Goal: Task Accomplishment & Management: Use online tool/utility

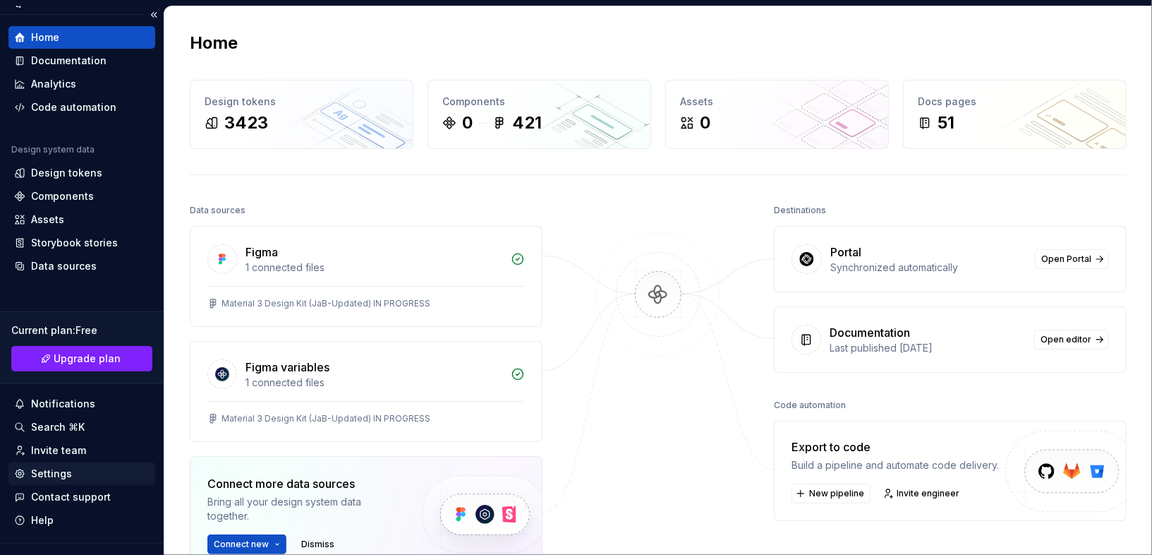
scroll to position [27, 0]
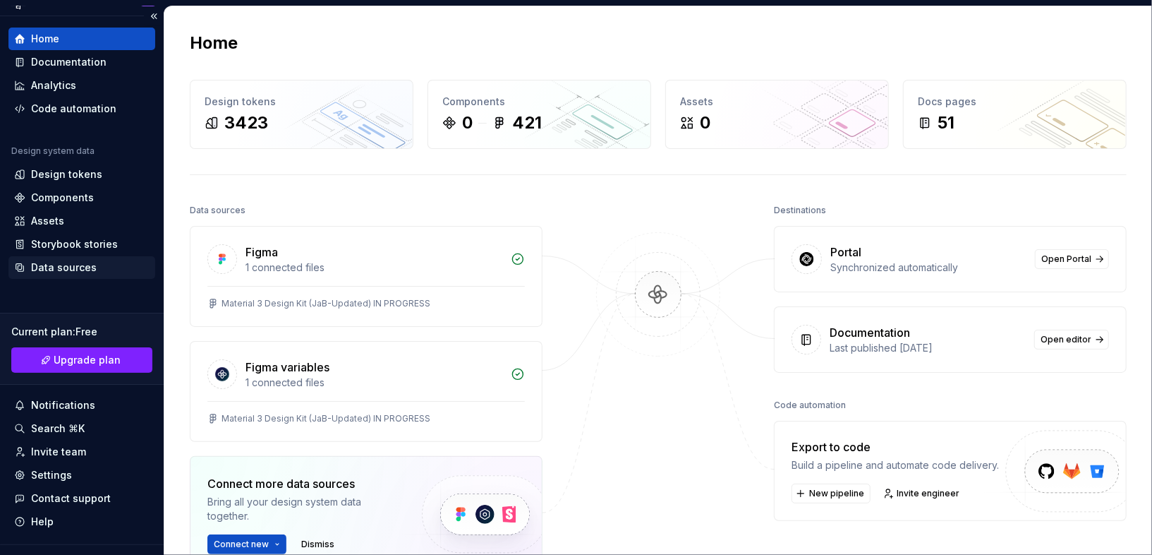
click at [97, 268] on div "Data sources" at bounding box center [81, 267] width 135 height 14
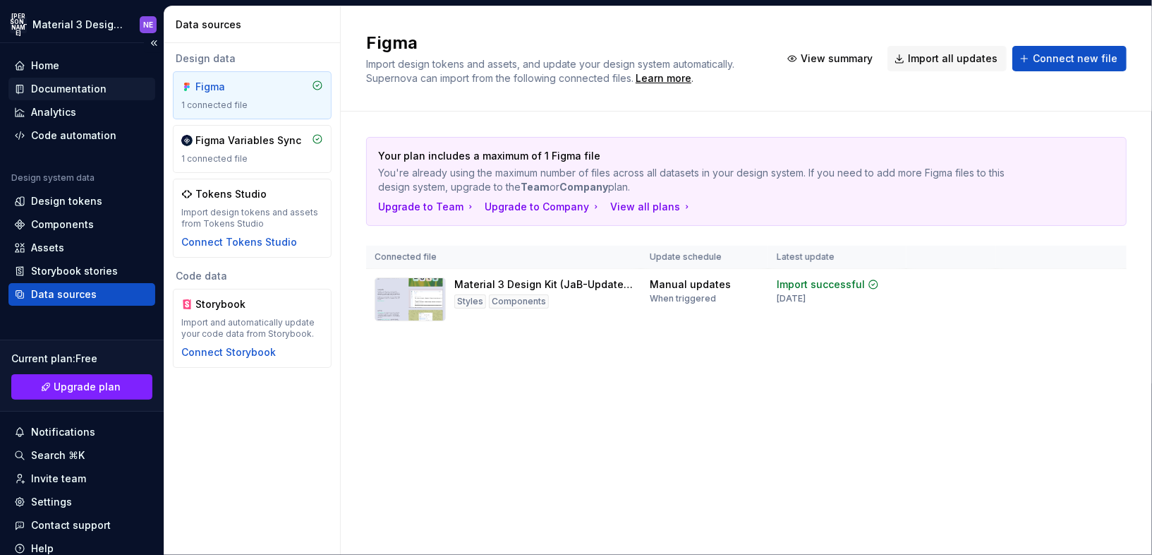
click at [114, 80] on div "Documentation" at bounding box center [81, 89] width 147 height 23
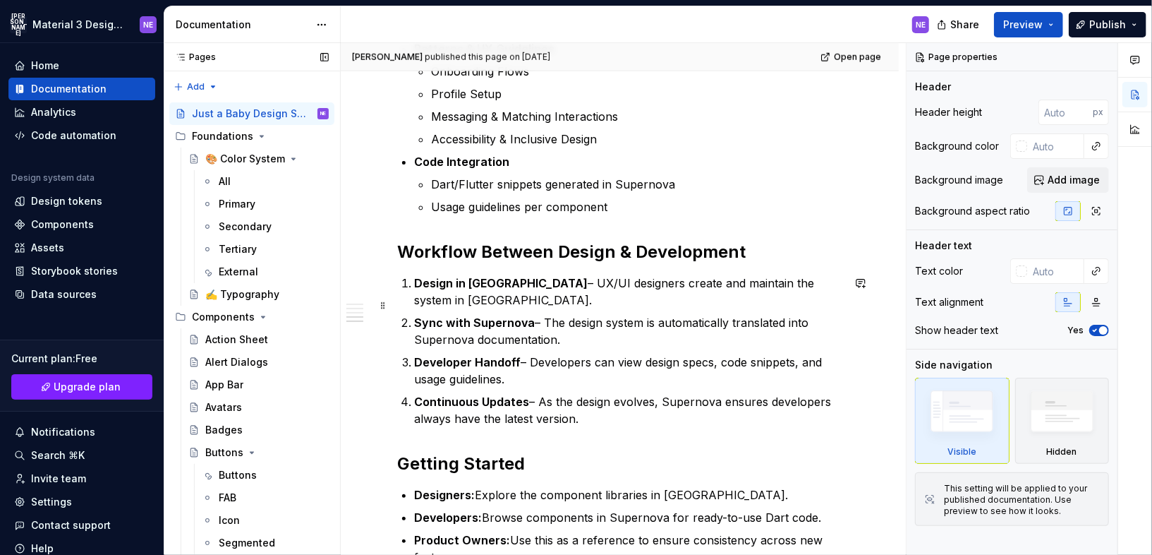
scroll to position [1045, 0]
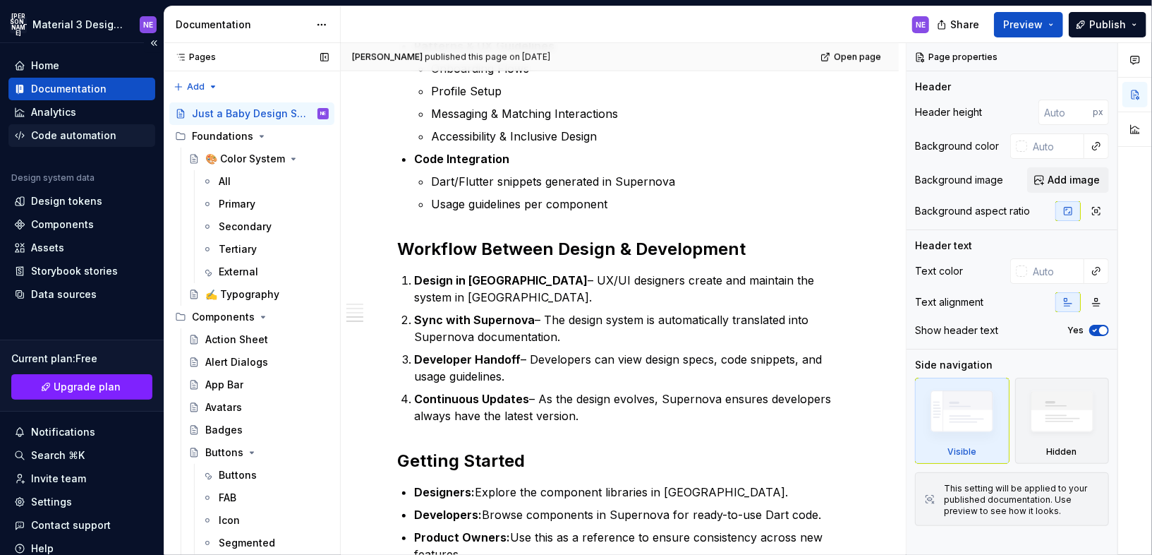
click at [95, 135] on div "Code automation" at bounding box center [73, 135] width 85 height 14
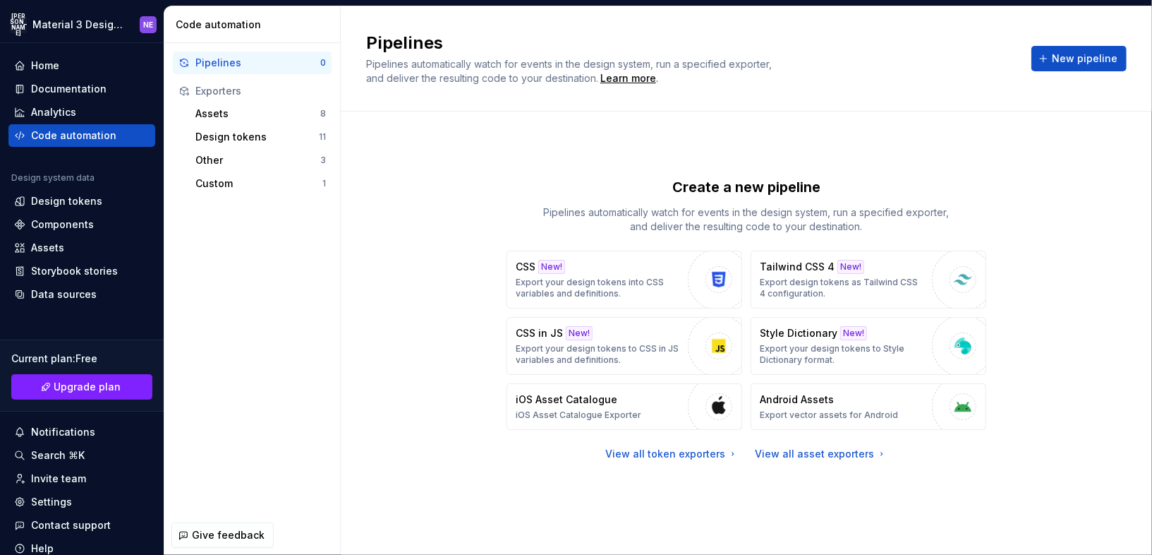
click at [1029, 48] on div "Pipelines Pipelines automatically watch for events in the design system, run a …" at bounding box center [746, 59] width 761 height 54
click at [1039, 48] on button "New pipeline" at bounding box center [1079, 58] width 95 height 25
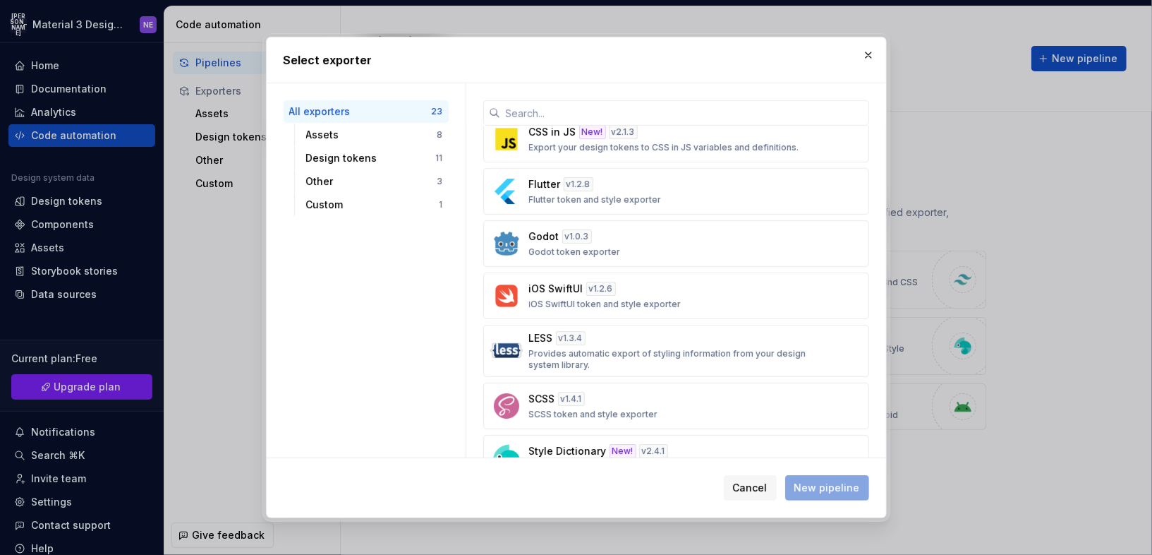
scroll to position [548, 0]
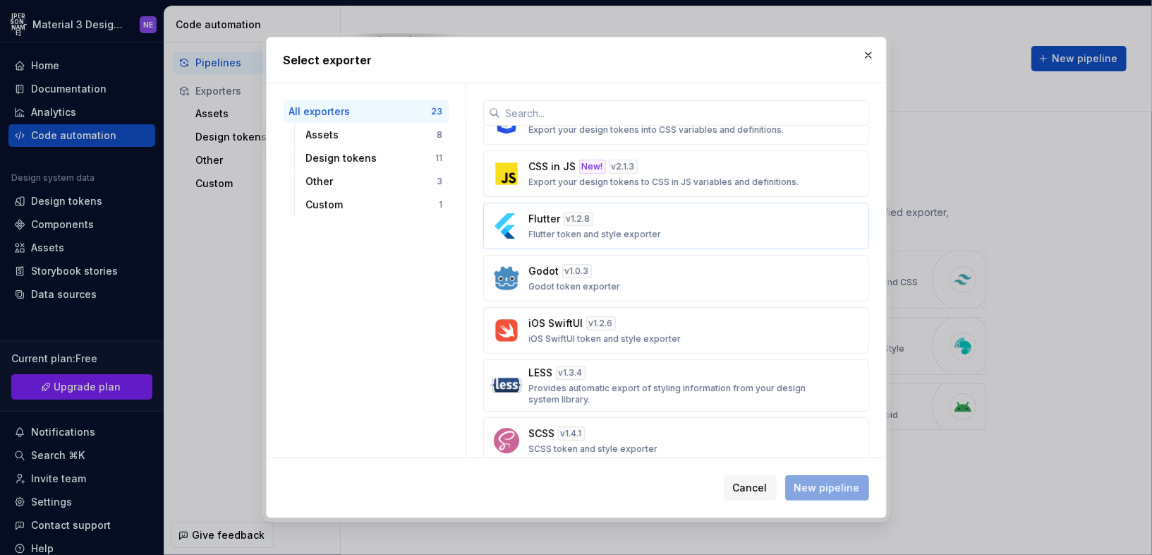
click at [565, 238] on button "Flutter v 1.2.8 Flutter token and style exporter" at bounding box center [676, 225] width 386 height 47
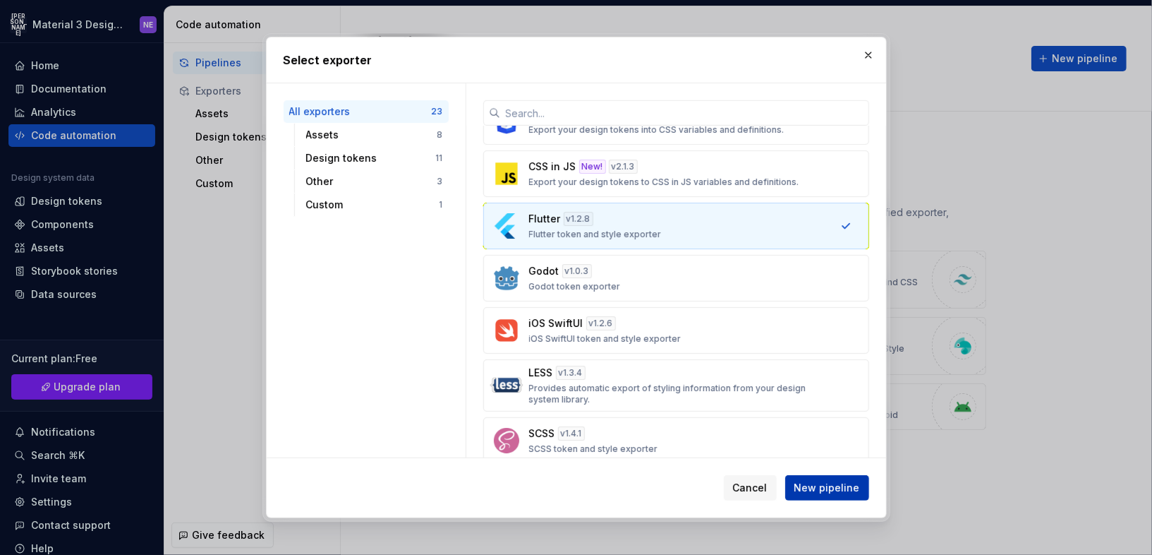
click at [850, 490] on span "New pipeline" at bounding box center [827, 487] width 66 height 14
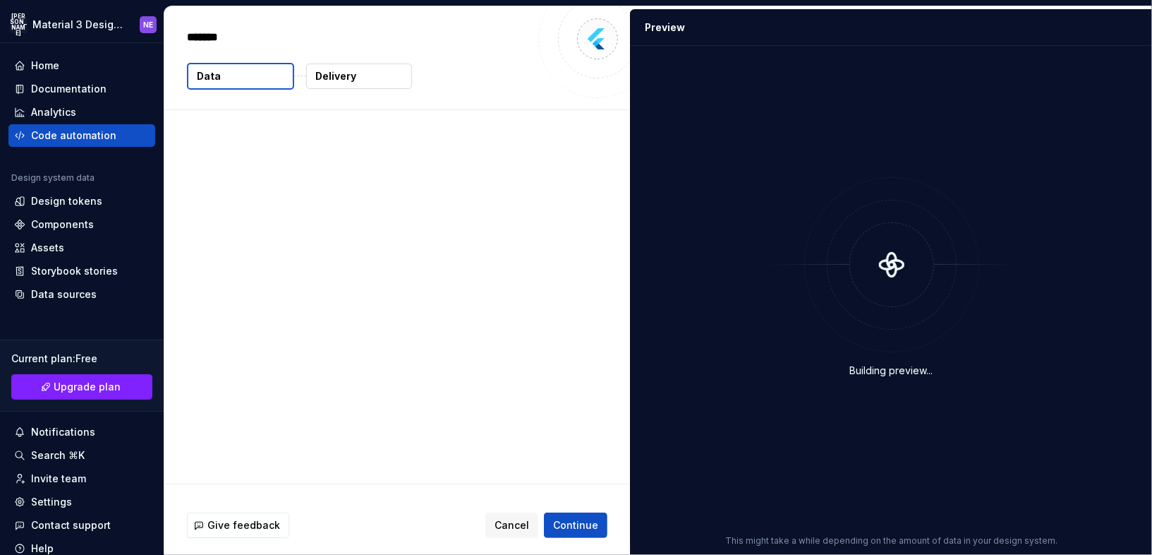
type textarea "*"
